Goal: Transaction & Acquisition: Purchase product/service

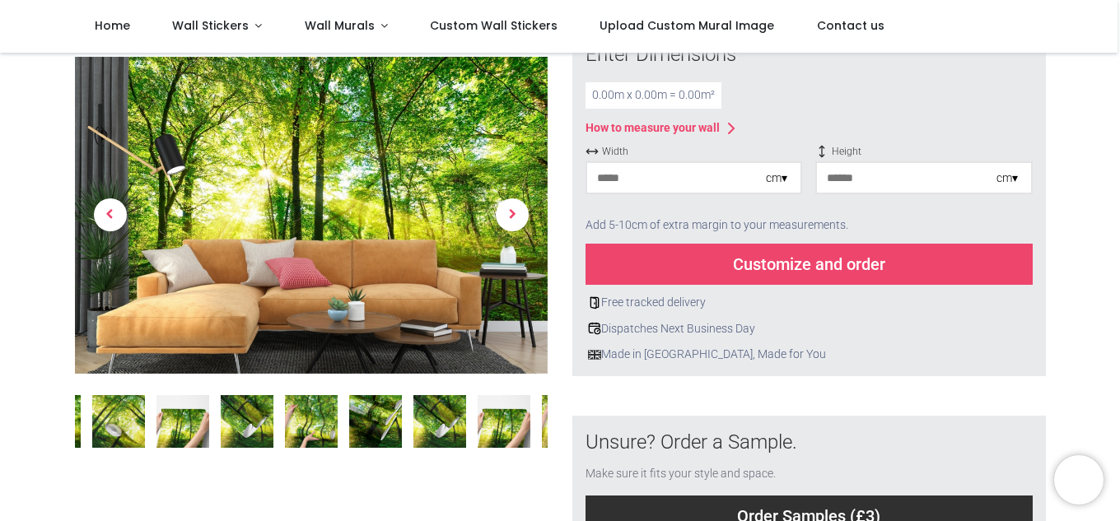
scroll to position [247, 0]
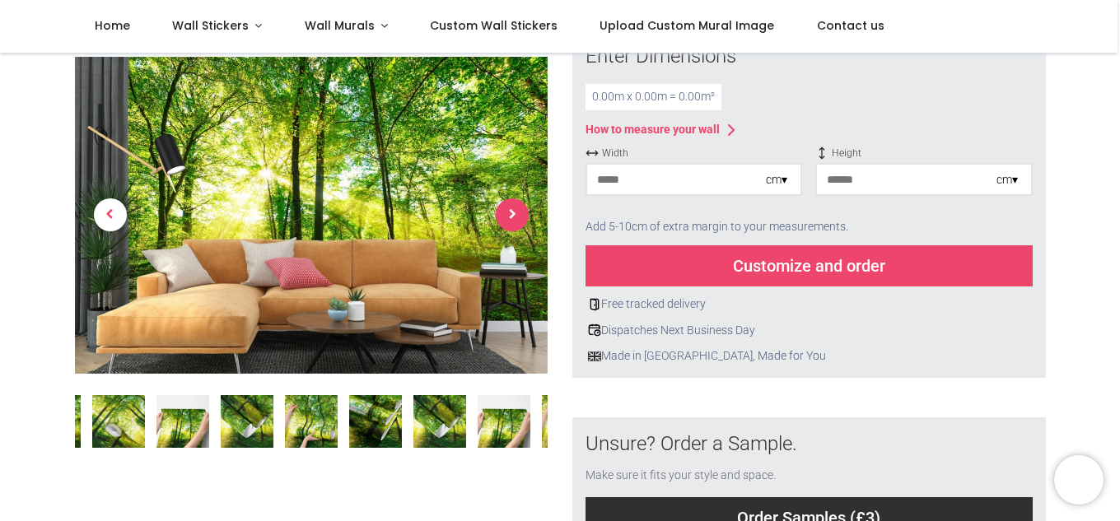
click at [506, 209] on span "Next" at bounding box center [512, 215] width 33 height 33
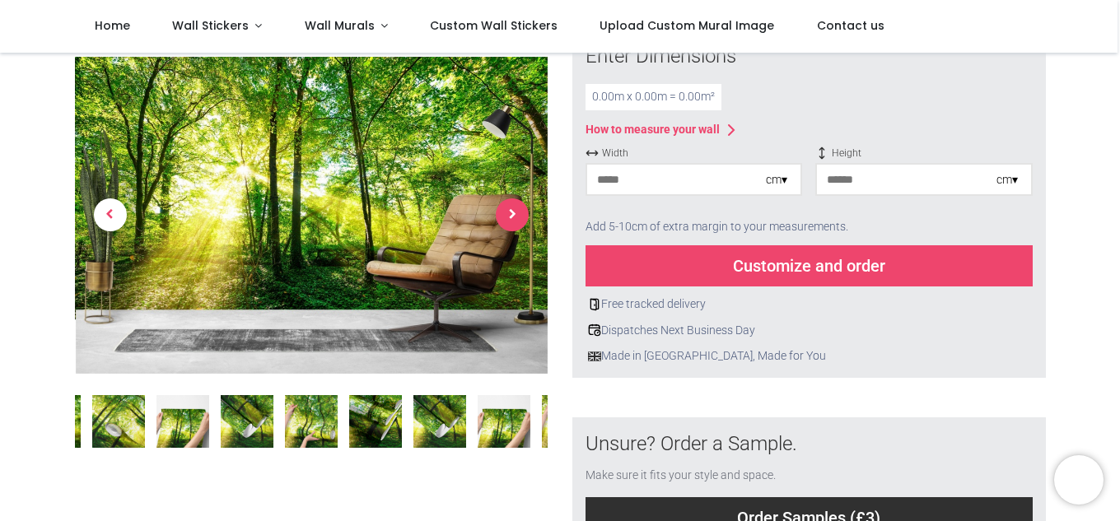
click at [506, 209] on span "Next" at bounding box center [512, 215] width 33 height 33
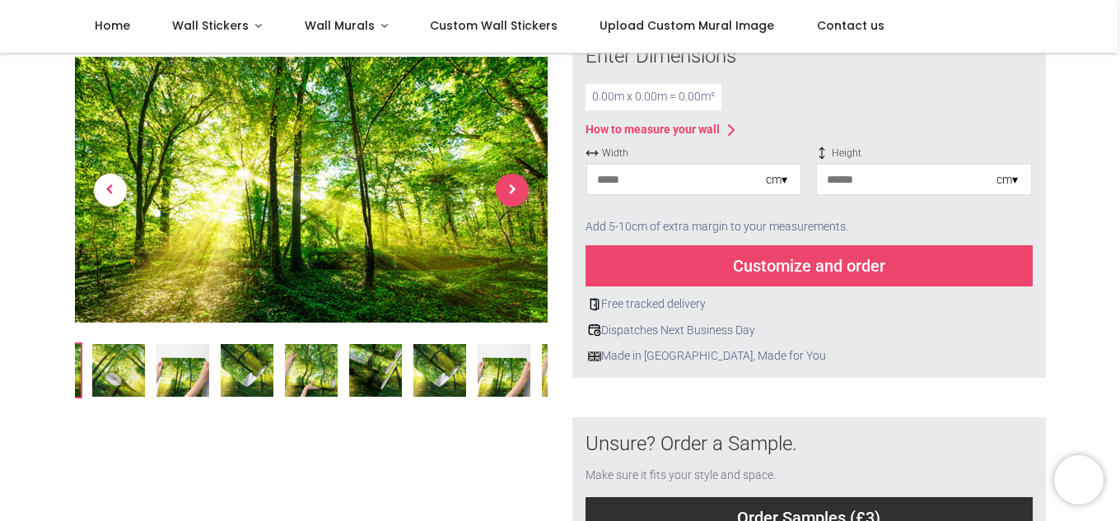
click at [506, 197] on span "Next" at bounding box center [512, 190] width 33 height 33
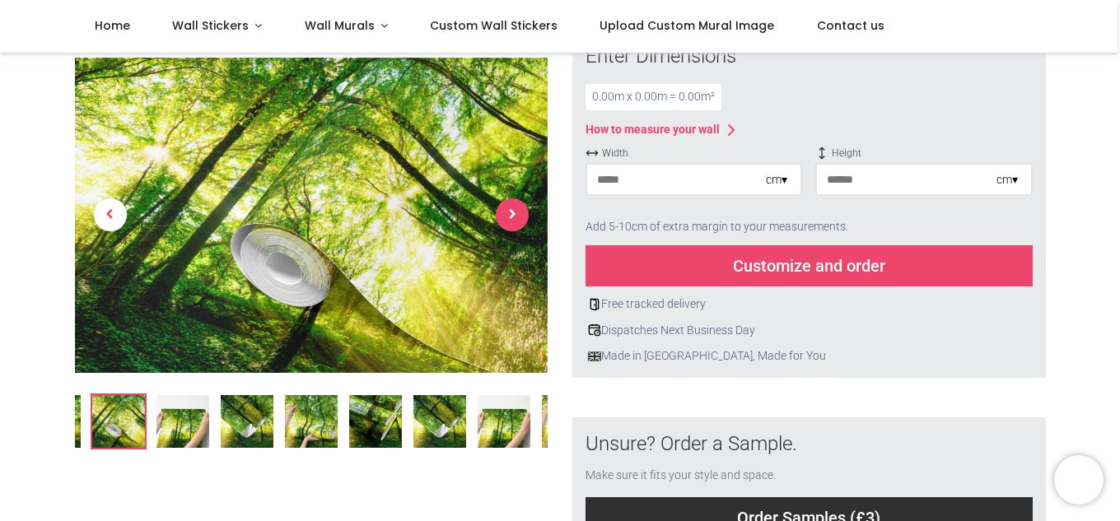
click at [506, 197] on link at bounding box center [512, 216] width 71 height 222
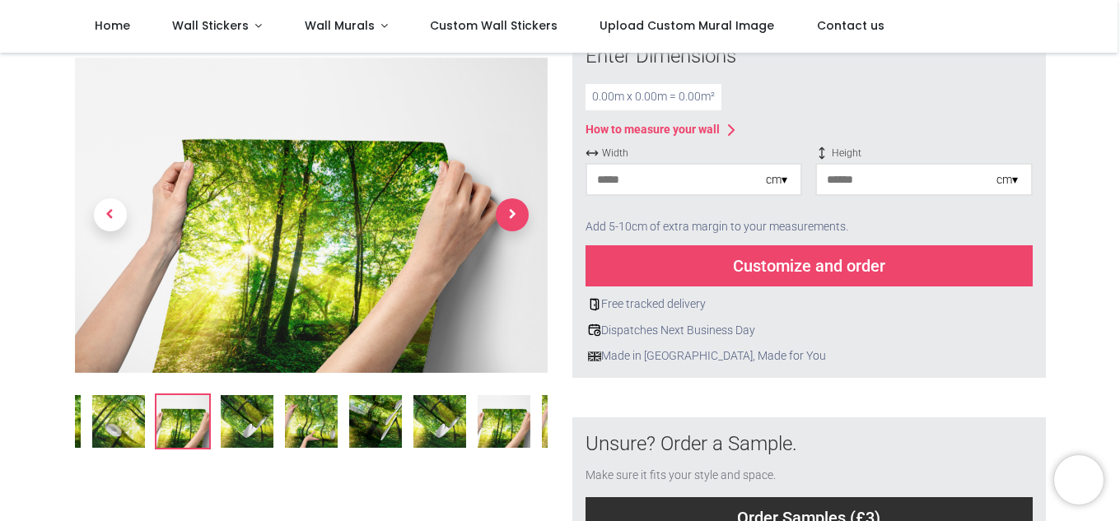
click at [506, 197] on link at bounding box center [512, 216] width 71 height 222
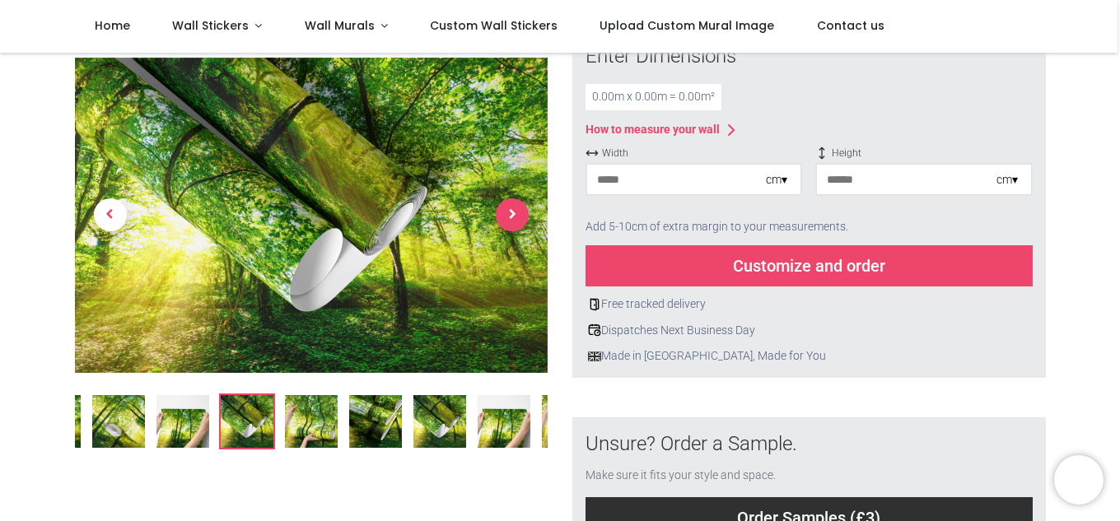
click at [506, 197] on link at bounding box center [512, 216] width 71 height 222
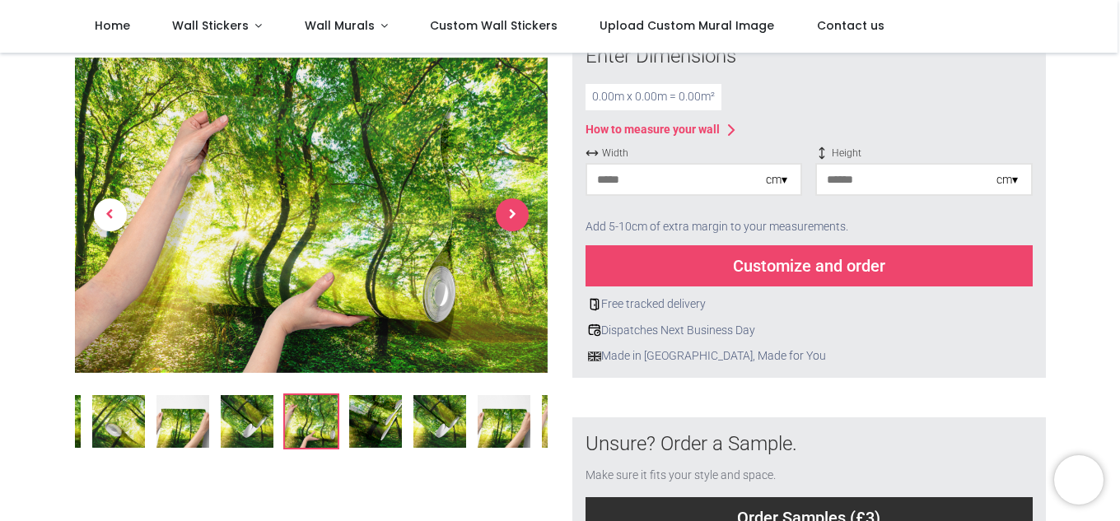
click at [506, 199] on span "Next" at bounding box center [512, 215] width 33 height 33
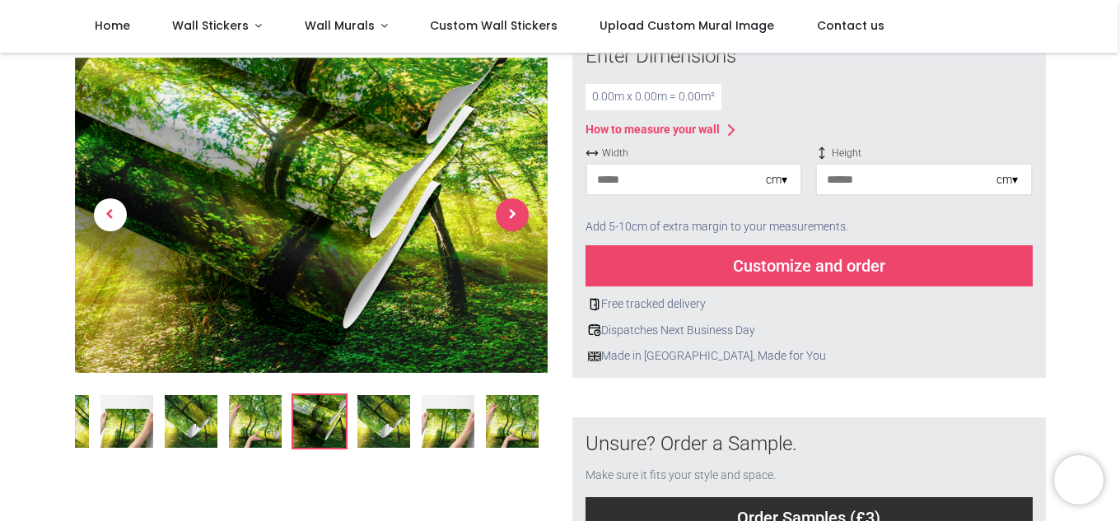
click at [506, 199] on span "Next" at bounding box center [512, 215] width 33 height 33
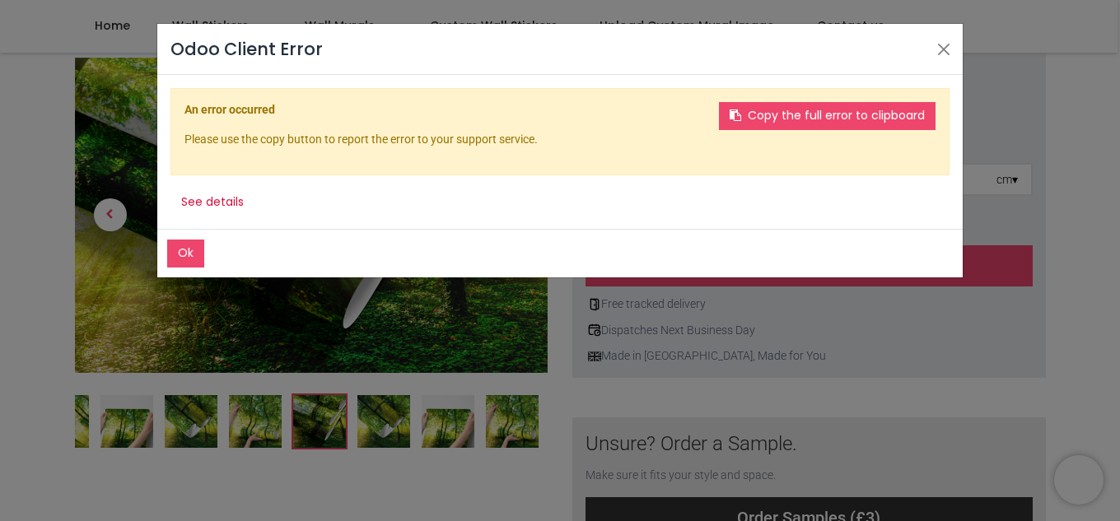
scroll to position [304, 0]
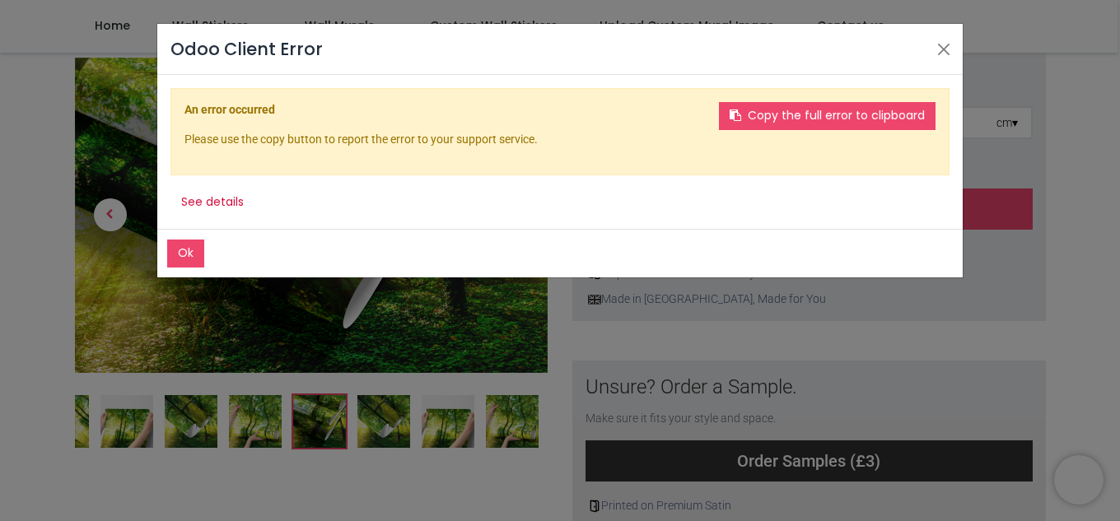
click at [929, 53] on header "Odoo Client Error" at bounding box center [559, 49] width 805 height 51
click at [938, 45] on button "Close" at bounding box center [943, 49] width 25 height 25
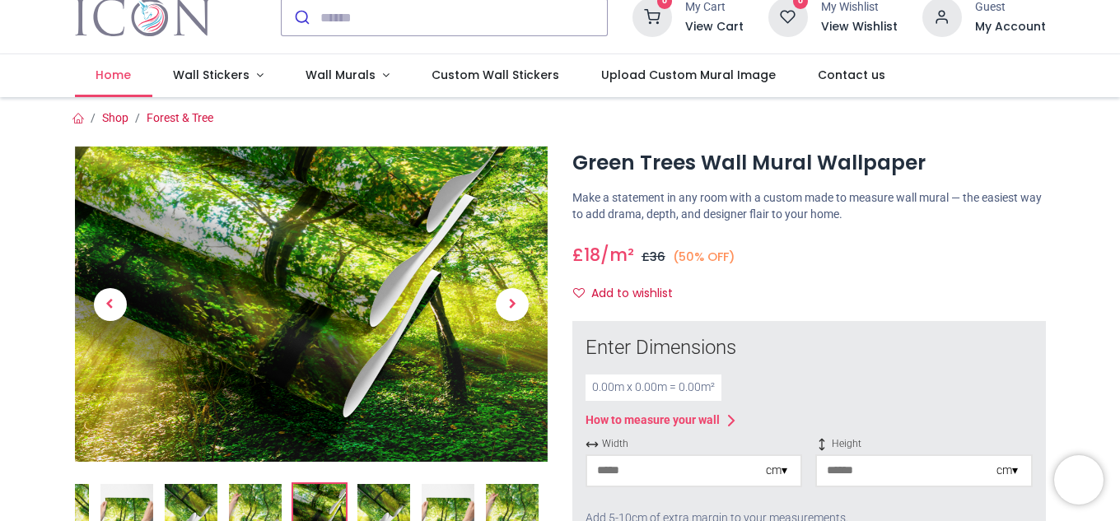
scroll to position [0, 0]
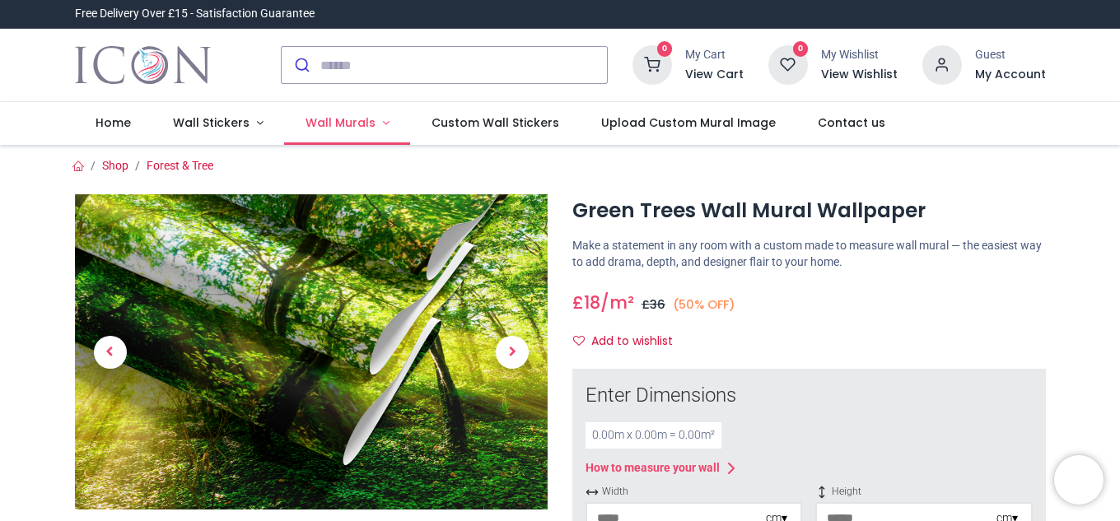
click at [348, 119] on span "Wall Murals" at bounding box center [341, 122] width 70 height 16
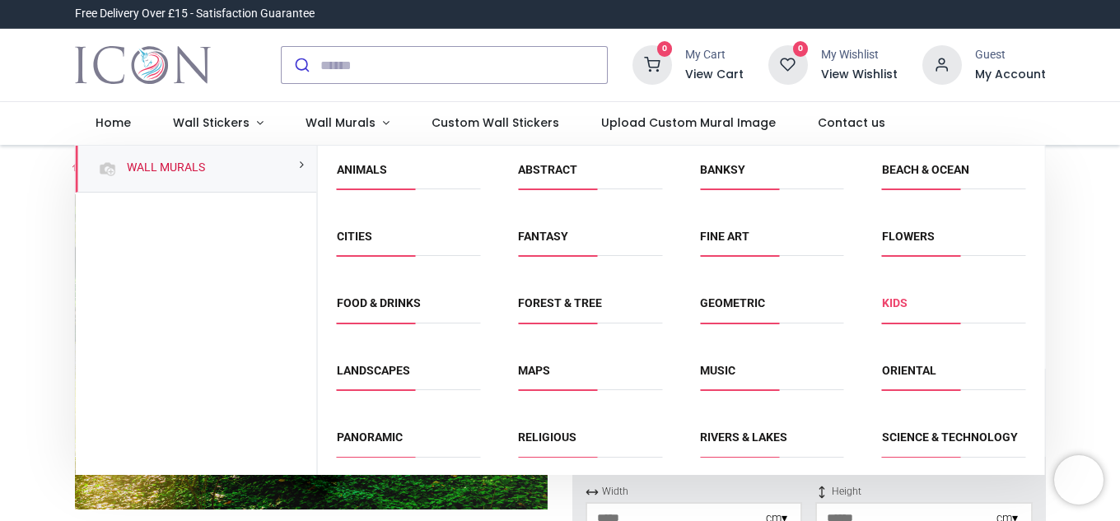
click at [892, 306] on link "Kids" at bounding box center [895, 302] width 26 height 13
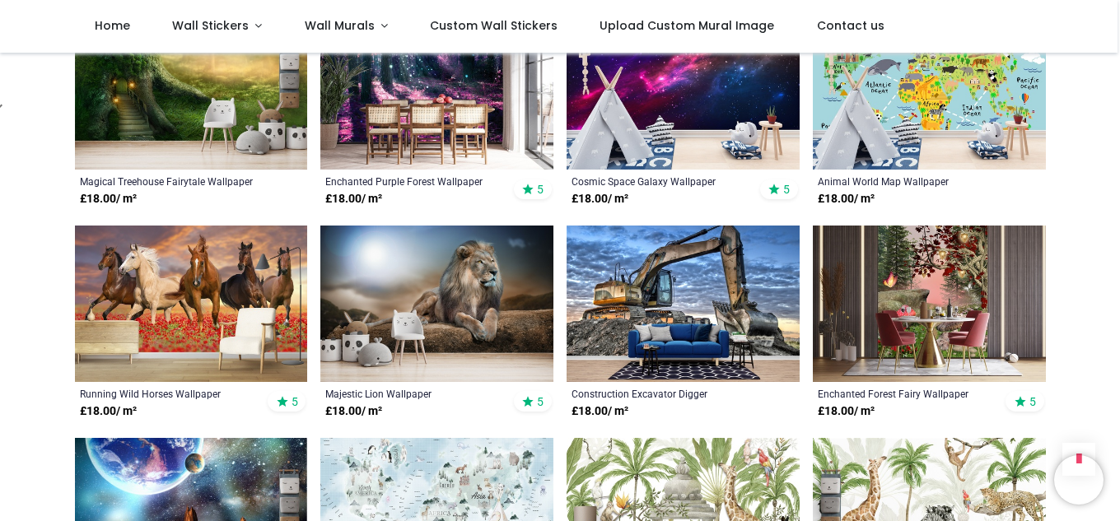
scroll to position [953, 0]
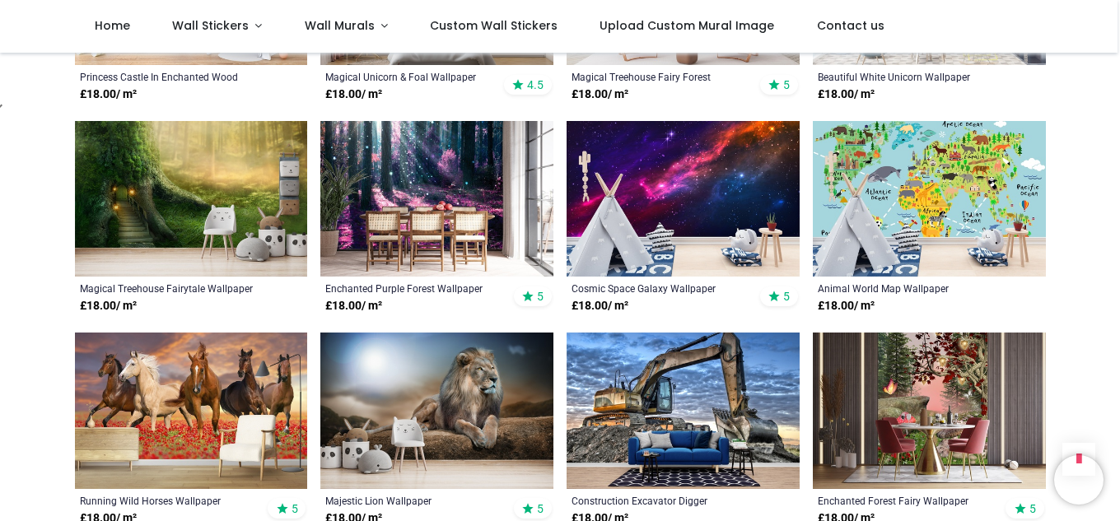
click at [685, 195] on img at bounding box center [683, 199] width 233 height 156
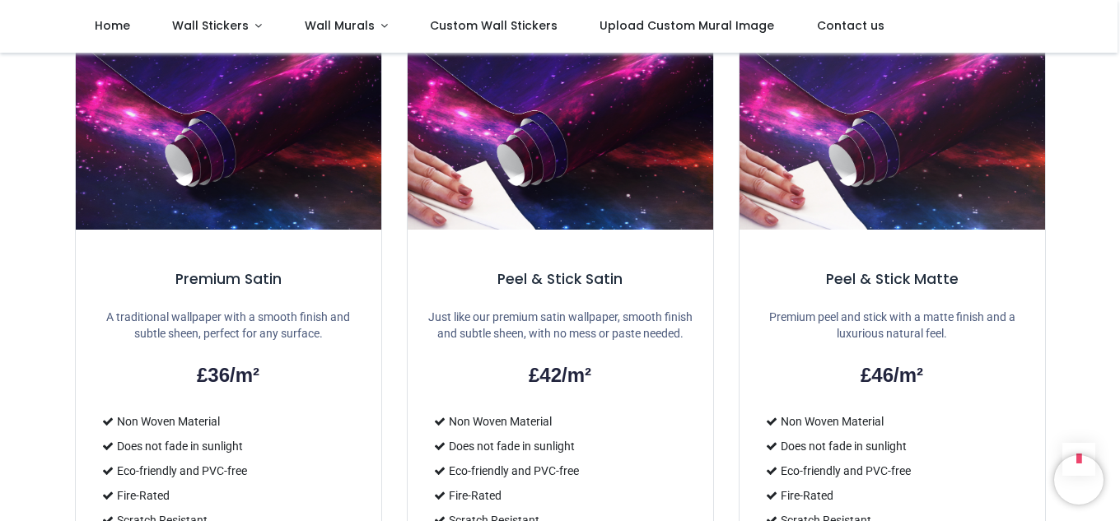
scroll to position [1235, 0]
